Goal: Information Seeking & Learning: Learn about a topic

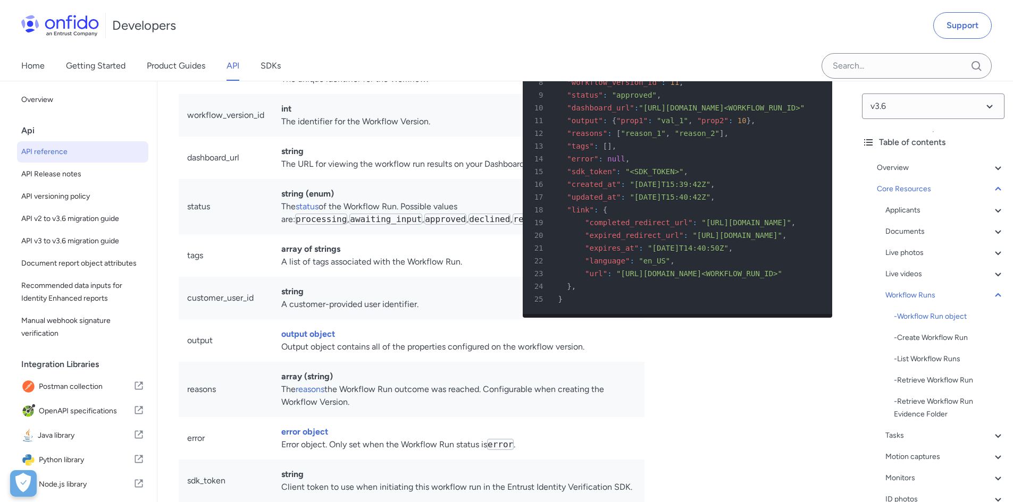
scroll to position [25113, 0]
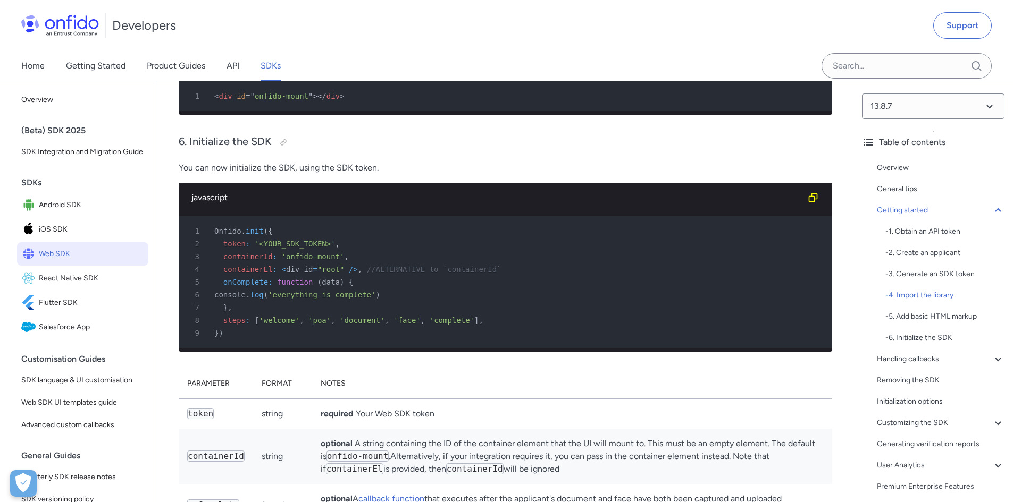
scroll to position [2978, 0]
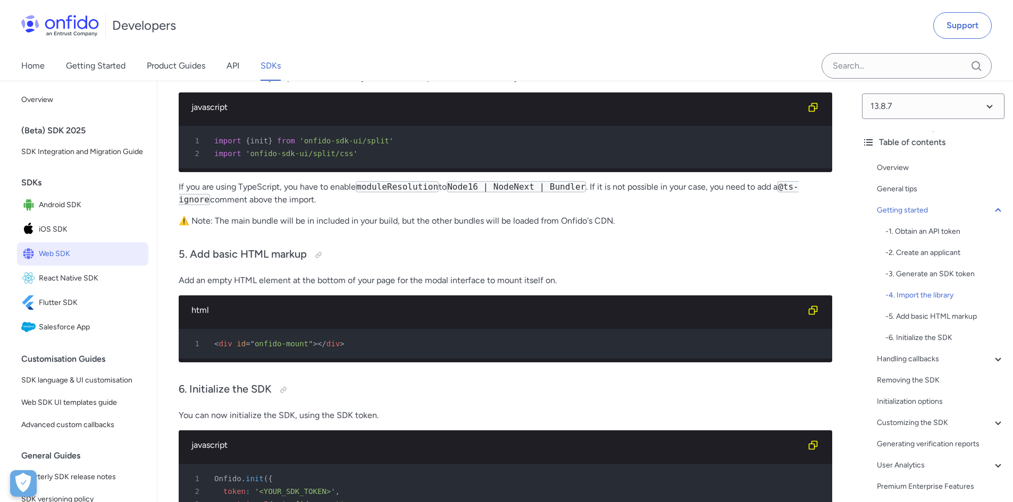
scroll to position [1536, 0]
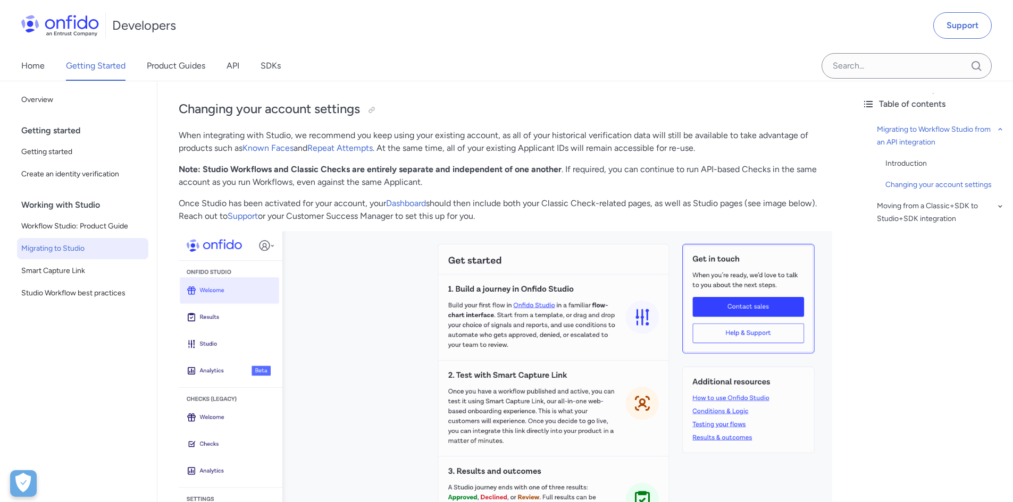
scroll to position [2021, 0]
